Goal: Transaction & Acquisition: Purchase product/service

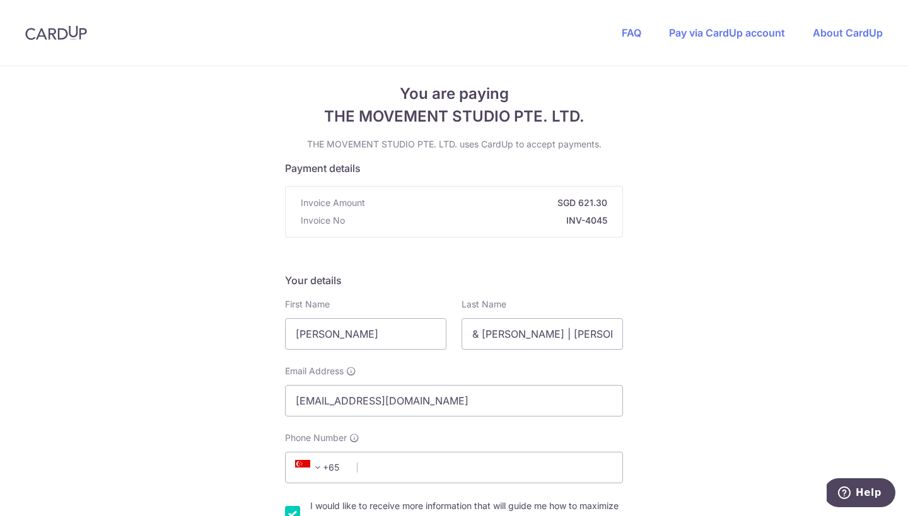
scroll to position [11, 0]
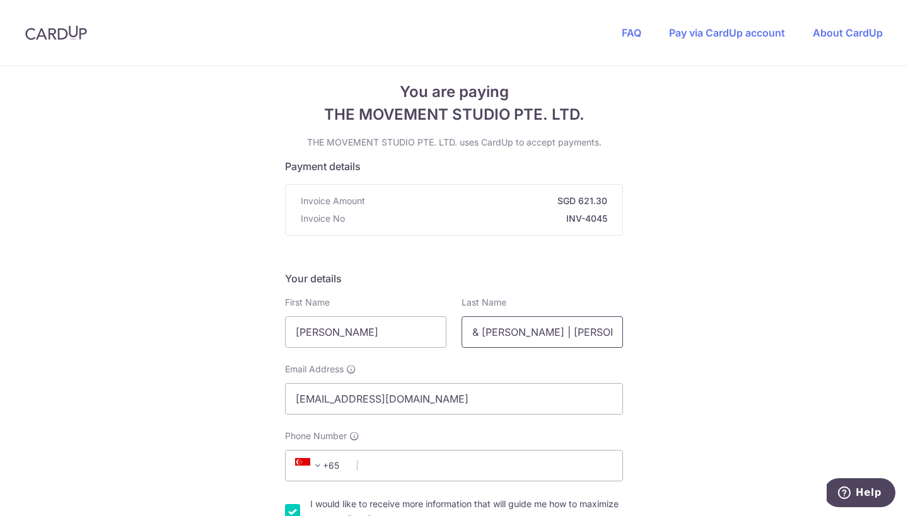
drag, startPoint x: 524, startPoint y: 330, endPoint x: 463, endPoint y: 330, distance: 61.2
drag, startPoint x: 514, startPoint y: 332, endPoint x: 466, endPoint y: 332, distance: 48.5
click at [466, 332] on input "=[PERSON_NAME]" at bounding box center [542, 332] width 161 height 32
type input "[PERSON_NAME]"
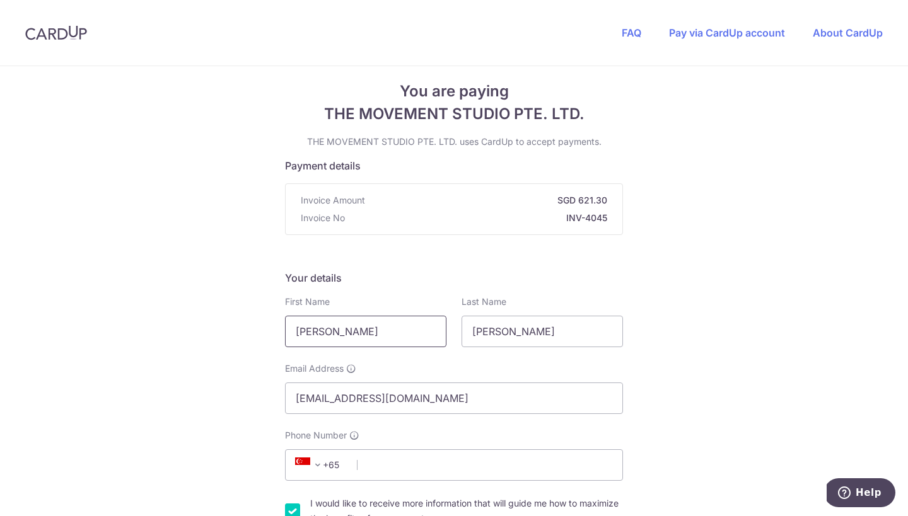
drag, startPoint x: 352, startPoint y: 335, endPoint x: 274, endPoint y: 332, distance: 78.2
click at [316, 334] on input "[PERSON_NAME]" at bounding box center [365, 332] width 161 height 32
type input "Tiziana"
drag, startPoint x: 411, startPoint y: 400, endPoint x: 255, endPoint y: 398, distance: 155.7
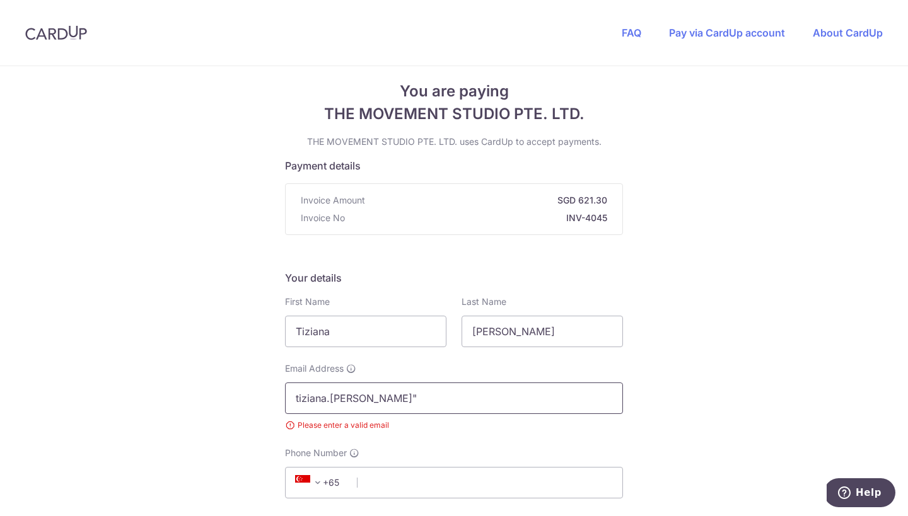
click at [502, 403] on input "tiziana.[PERSON_NAME]"" at bounding box center [454, 399] width 338 height 32
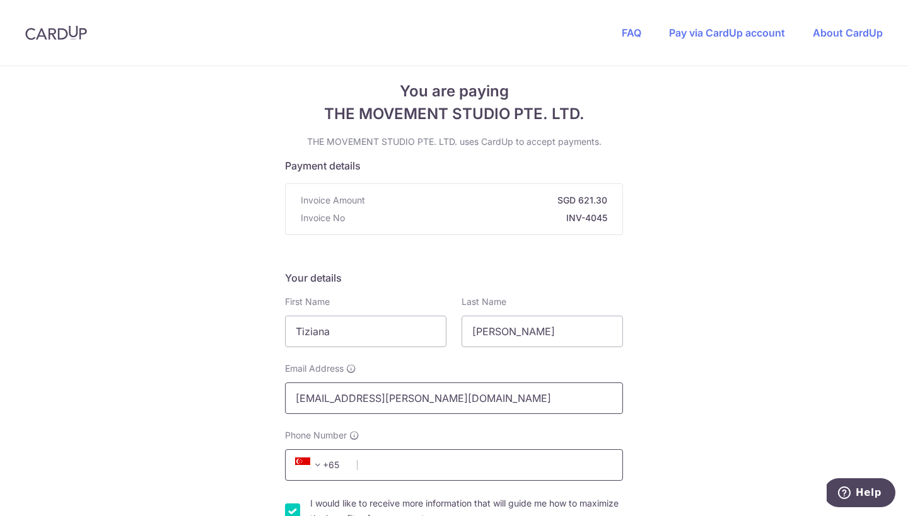
type input "[EMAIL_ADDRESS][PERSON_NAME][DOMAIN_NAME]"
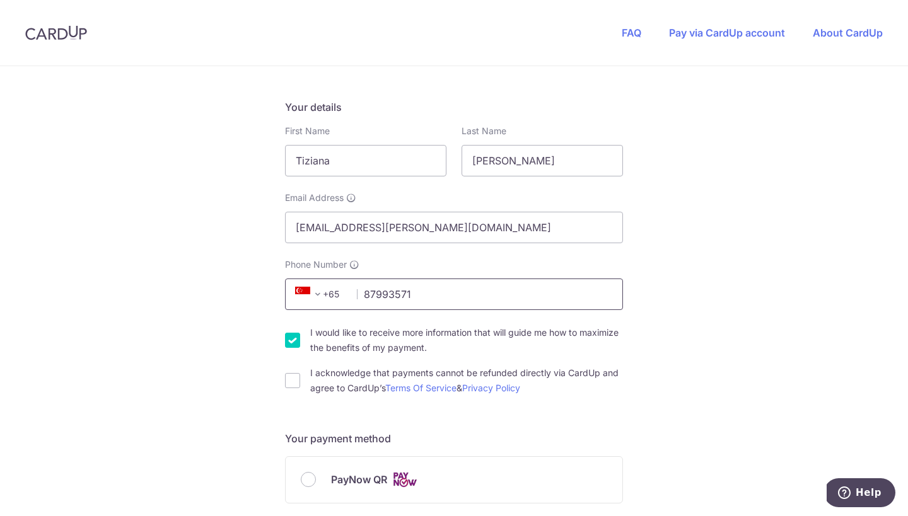
scroll to position [184, 0]
type input "87993571"
click at [294, 336] on input "I would like to receive more information that will guide me how to maximize the…" at bounding box center [292, 338] width 15 height 15
checkbox input "false"
click at [288, 374] on input "I acknowledge that payments cannot be refunded directly via CardUp and agree to…" at bounding box center [292, 378] width 15 height 15
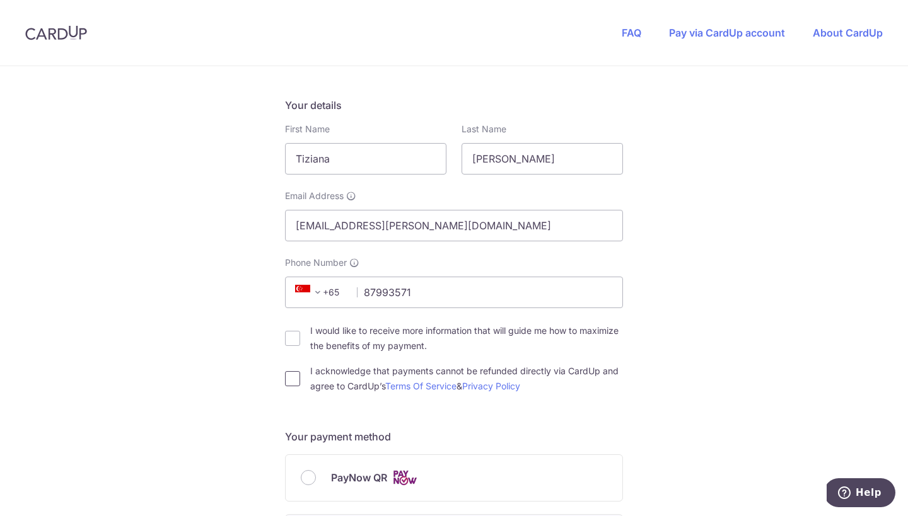
checkbox input "true"
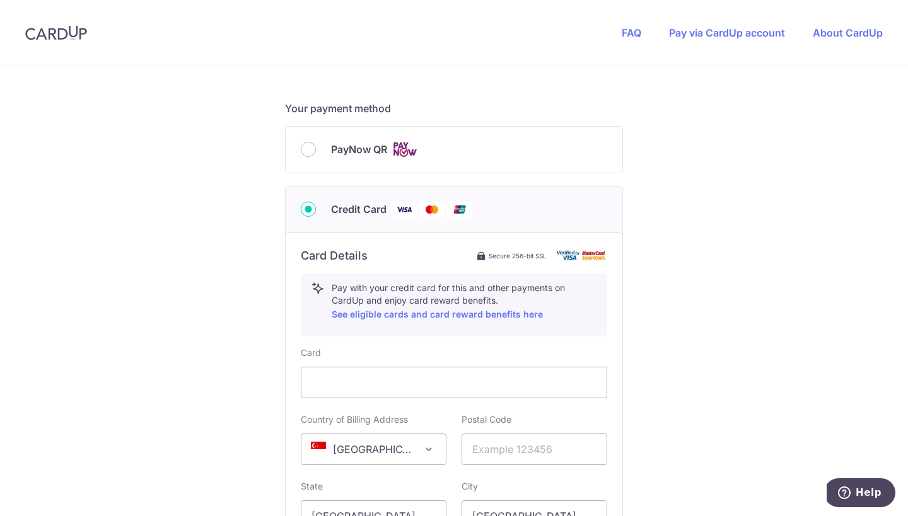
scroll to position [512, 0]
click at [307, 147] on input "PayNow QR" at bounding box center [308, 149] width 15 height 15
radio input "true"
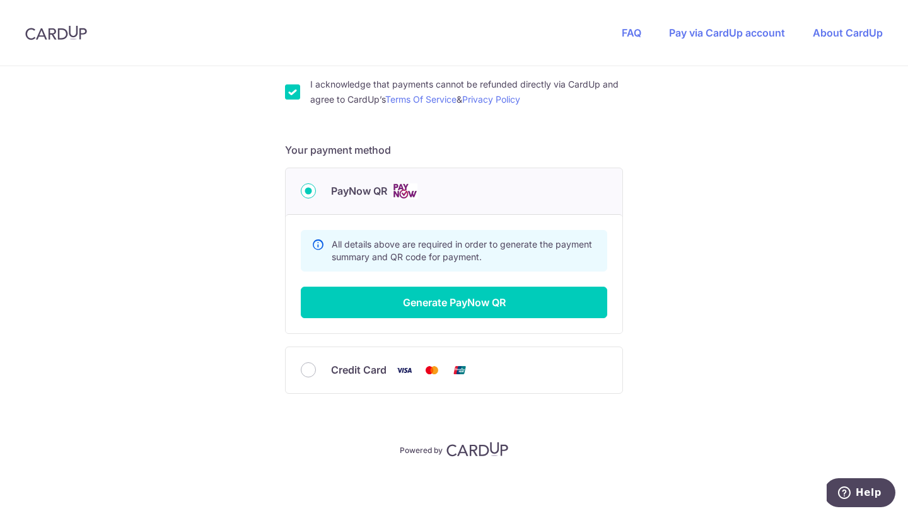
scroll to position [471, 0]
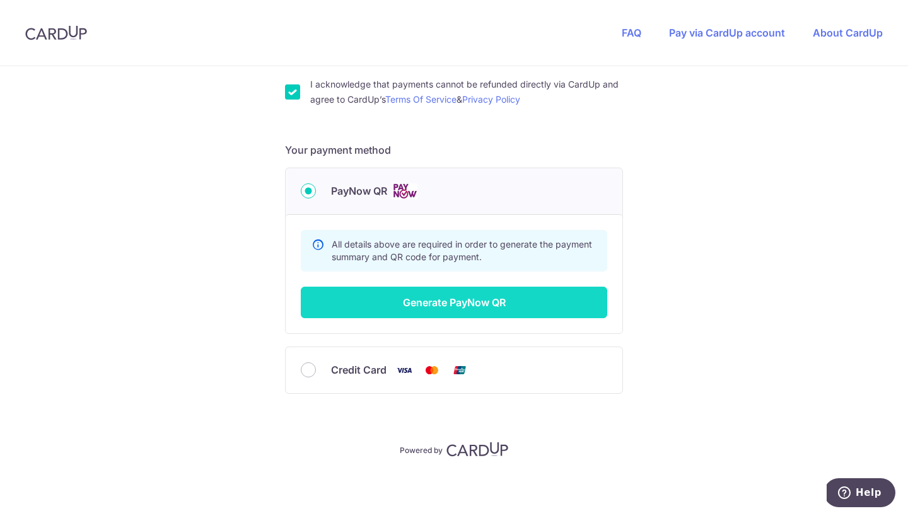
click at [474, 301] on button "Generate PayNow QR" at bounding box center [454, 303] width 306 height 32
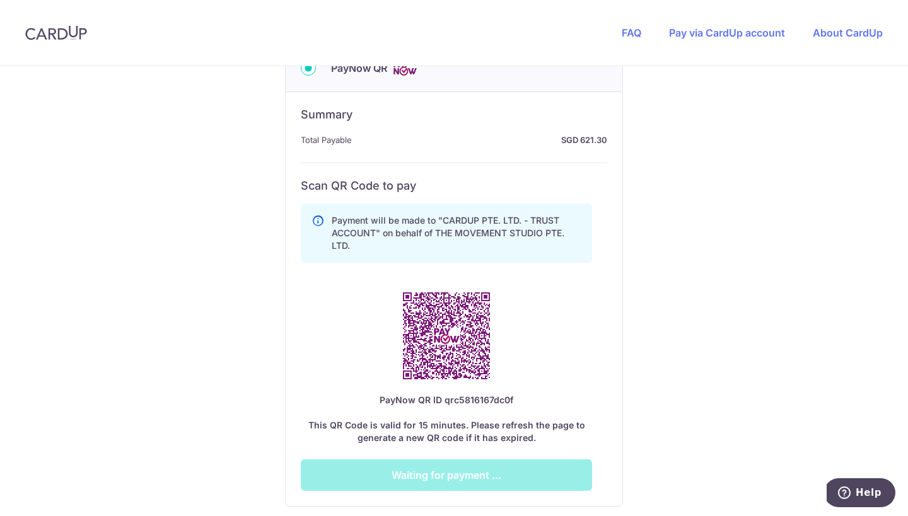
scroll to position [595, 0]
